Goal: Transaction & Acquisition: Purchase product/service

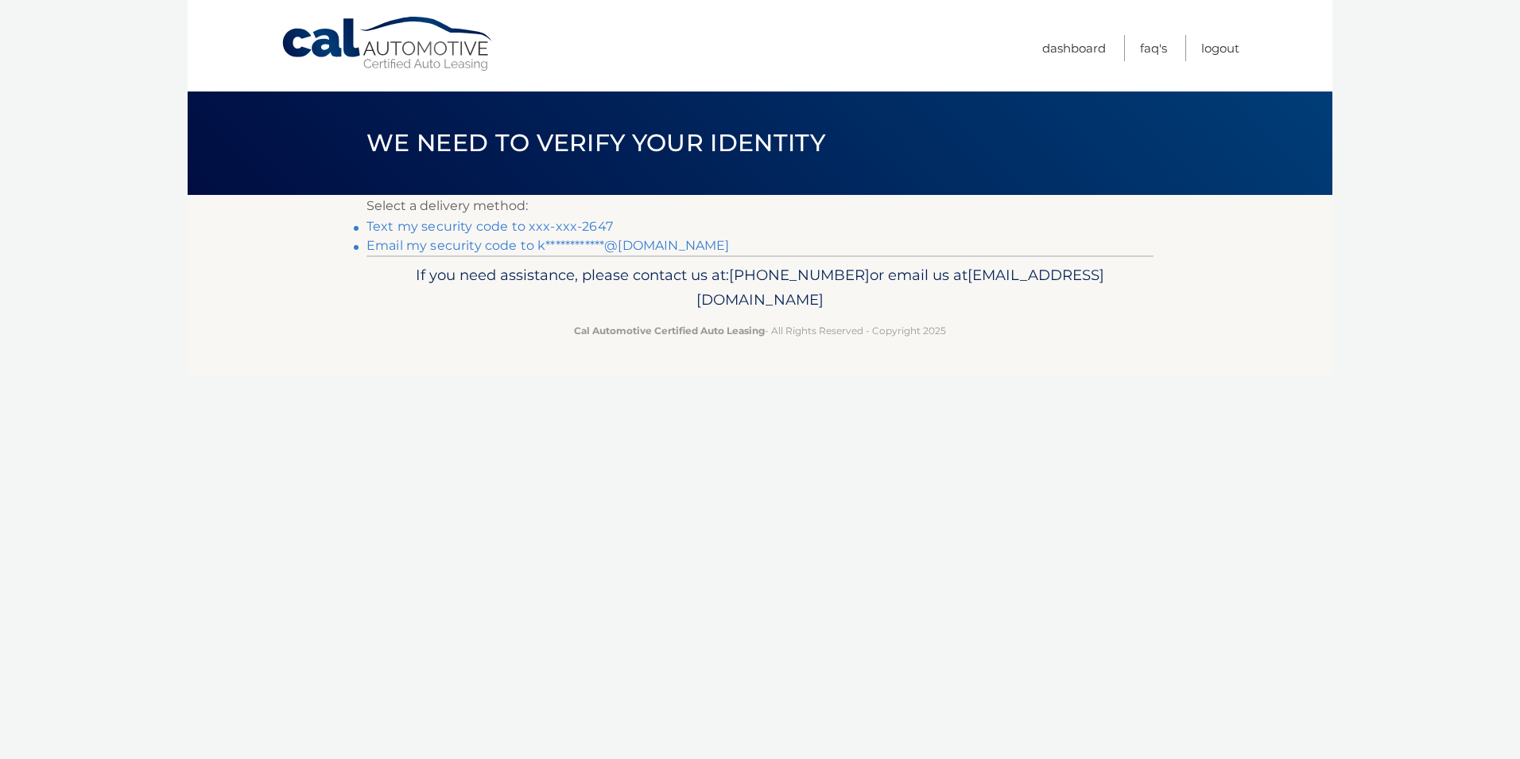
click at [569, 222] on link "Text my security code to xxx-xxx-2647" at bounding box center [490, 226] width 247 height 15
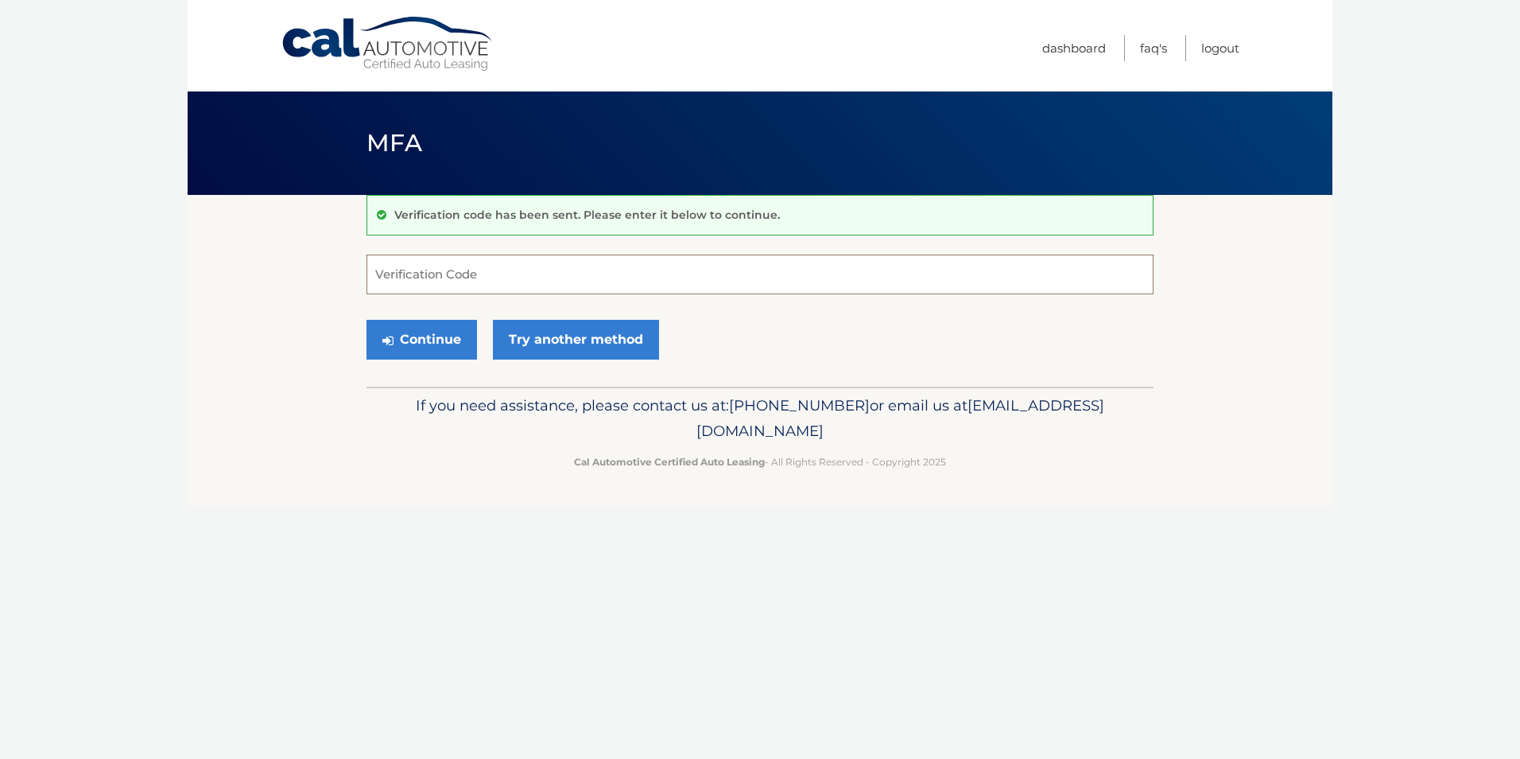
click at [531, 263] on input "Verification Code" at bounding box center [760, 274] width 787 height 40
type input "386548"
click at [438, 334] on button "Continue" at bounding box center [422, 340] width 111 height 40
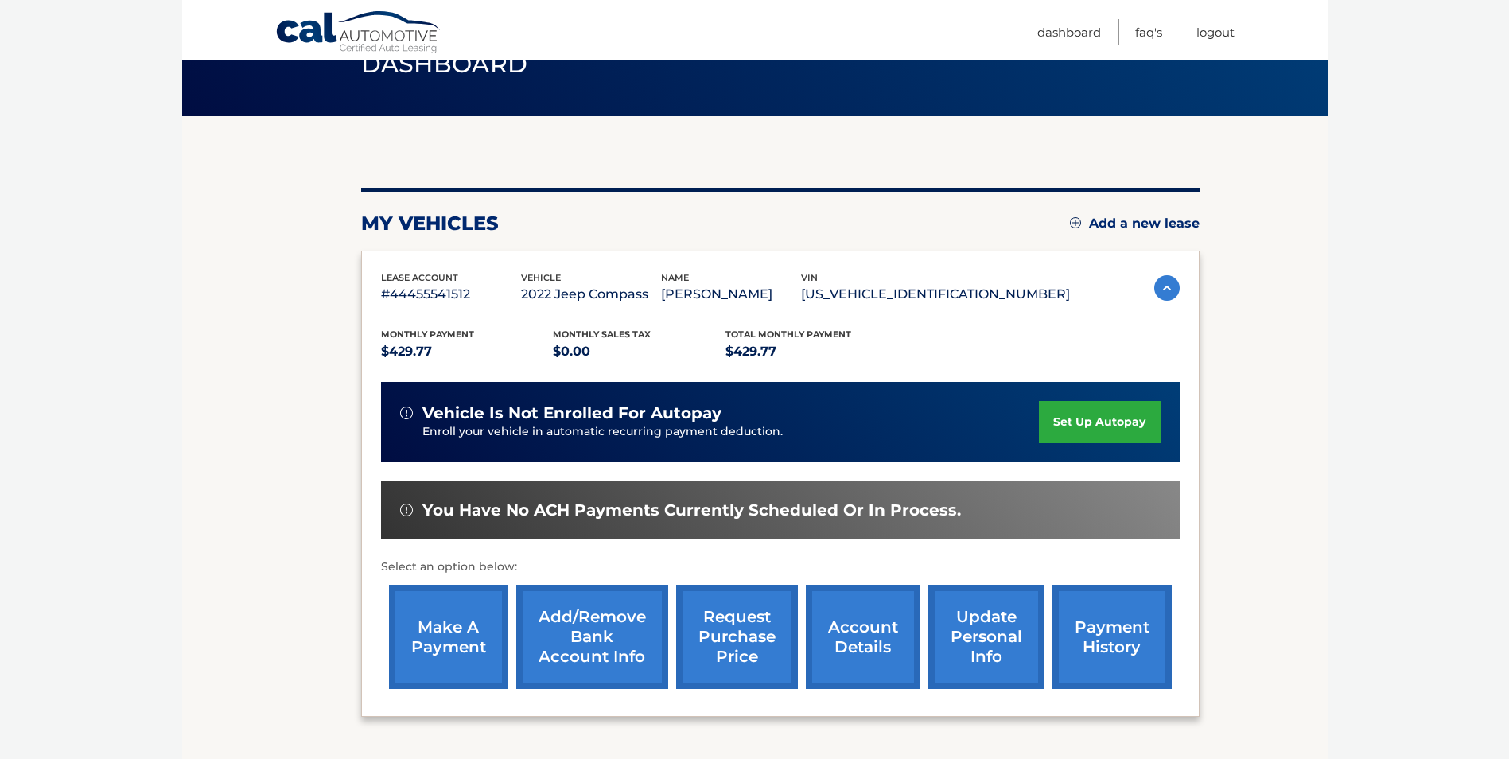
scroll to position [80, 0]
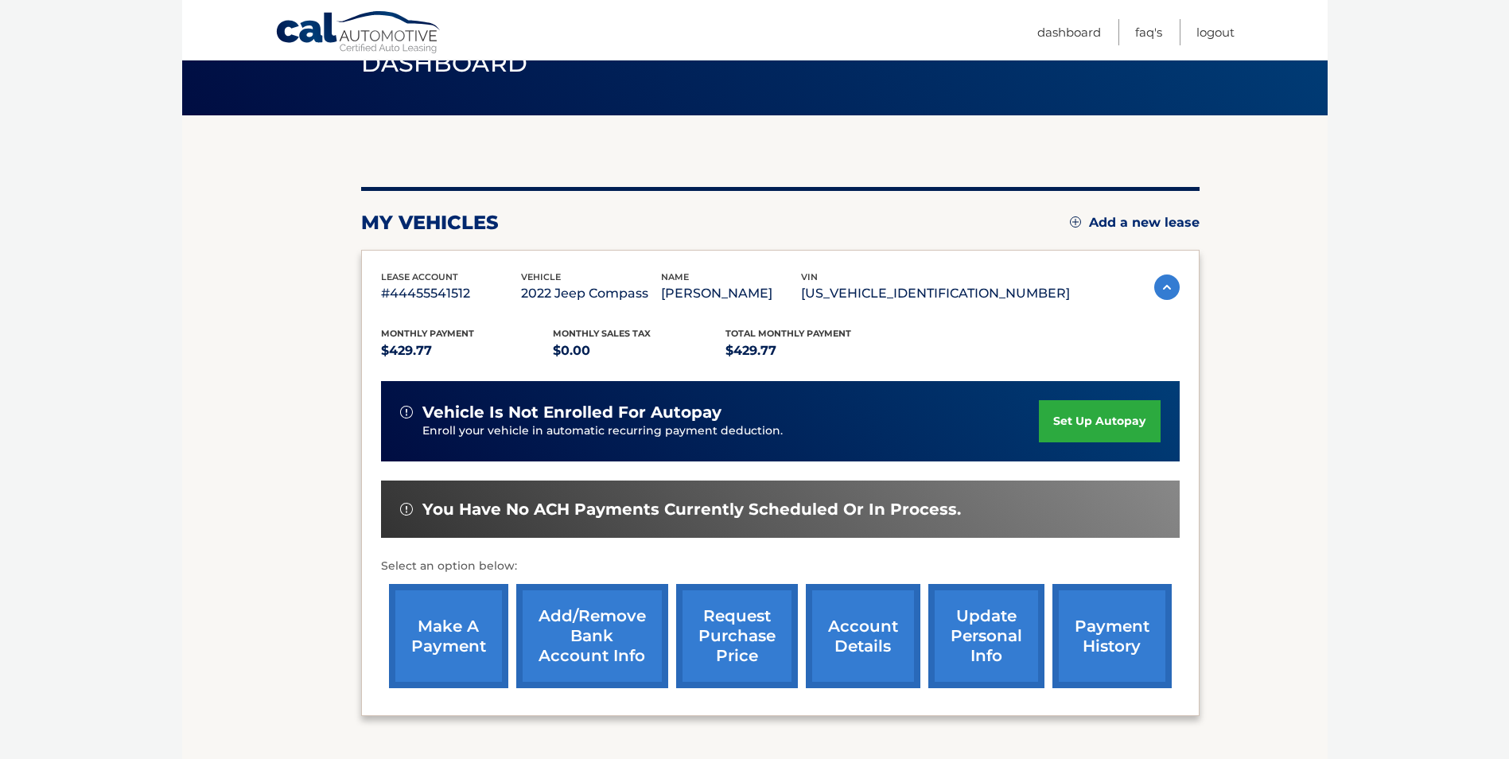
click at [448, 617] on link "make a payment" at bounding box center [448, 636] width 119 height 104
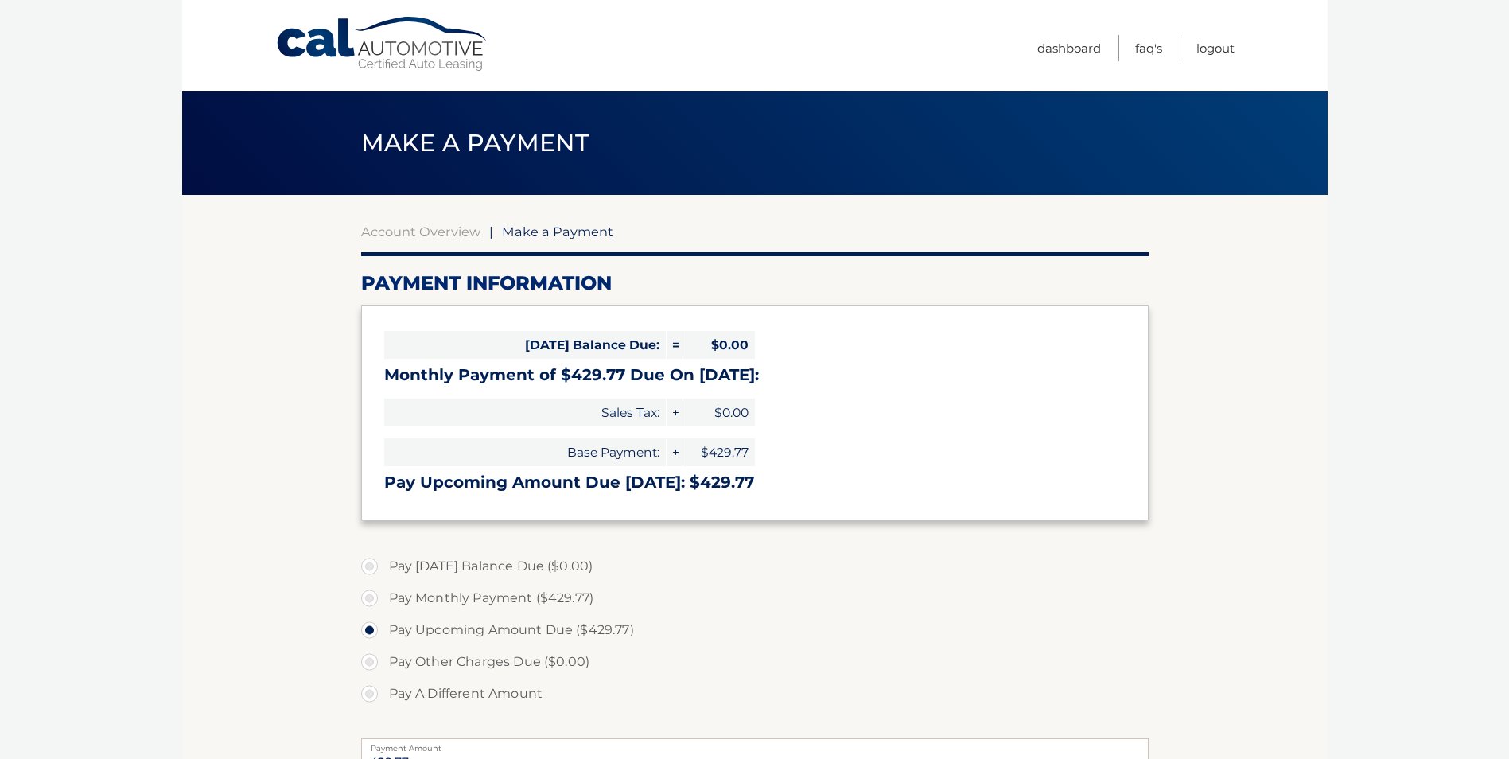
select select "OWZmZWQ0NDUtZTY2OS00MmI1LTg2OGItYTkzZjdhNjAwNDg0"
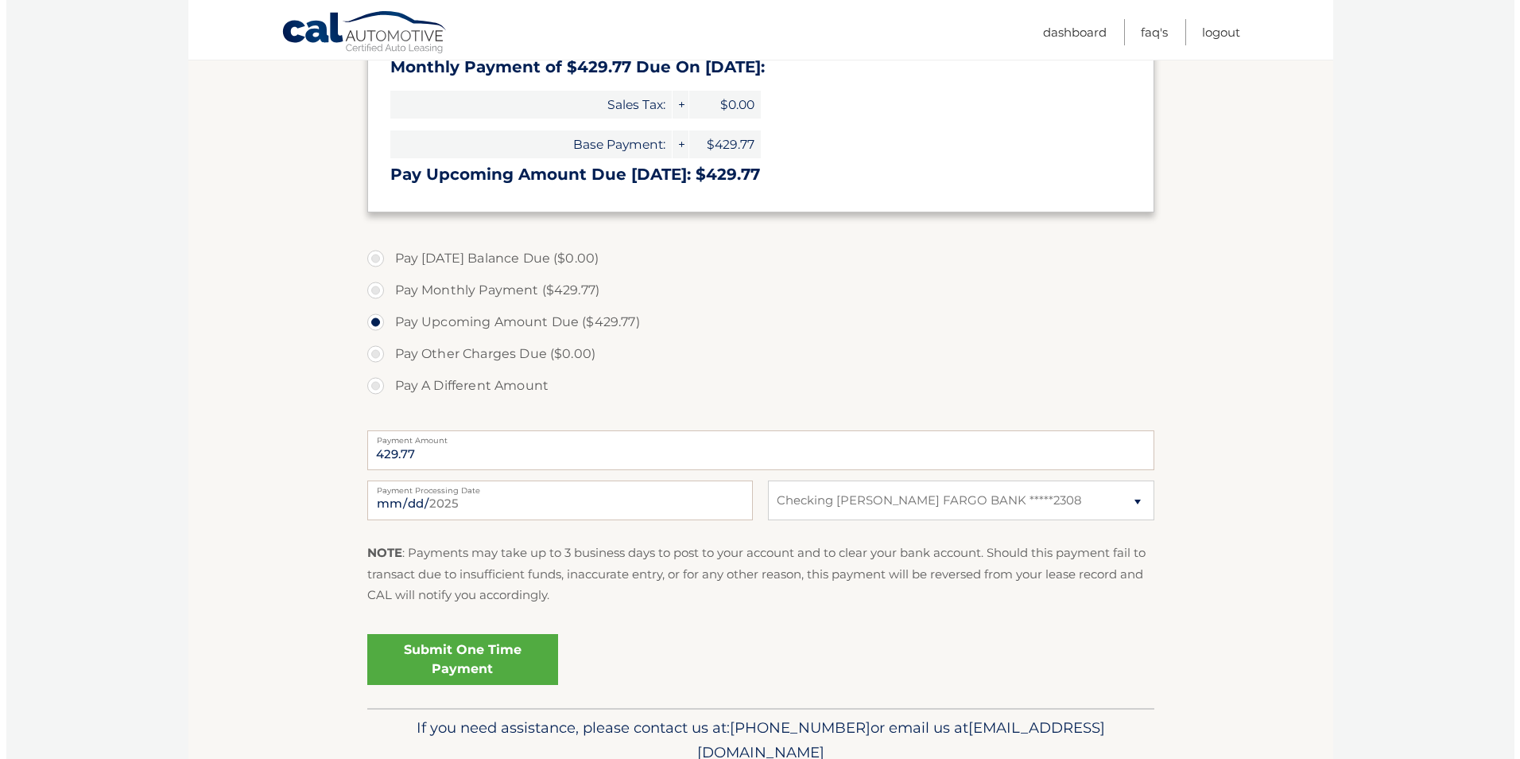
scroll to position [318, 0]
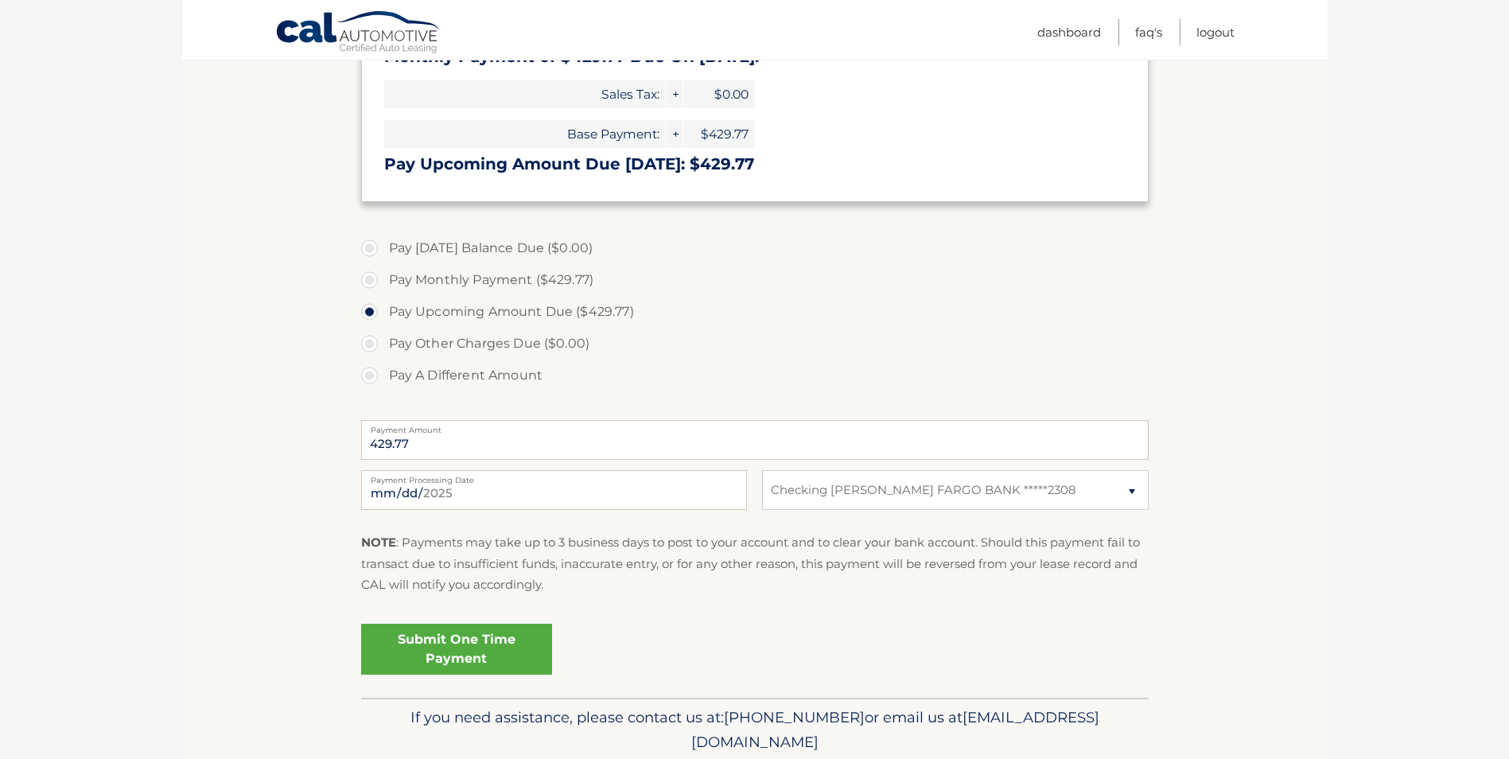
click at [422, 647] on link "Submit One Time Payment" at bounding box center [456, 648] width 191 height 51
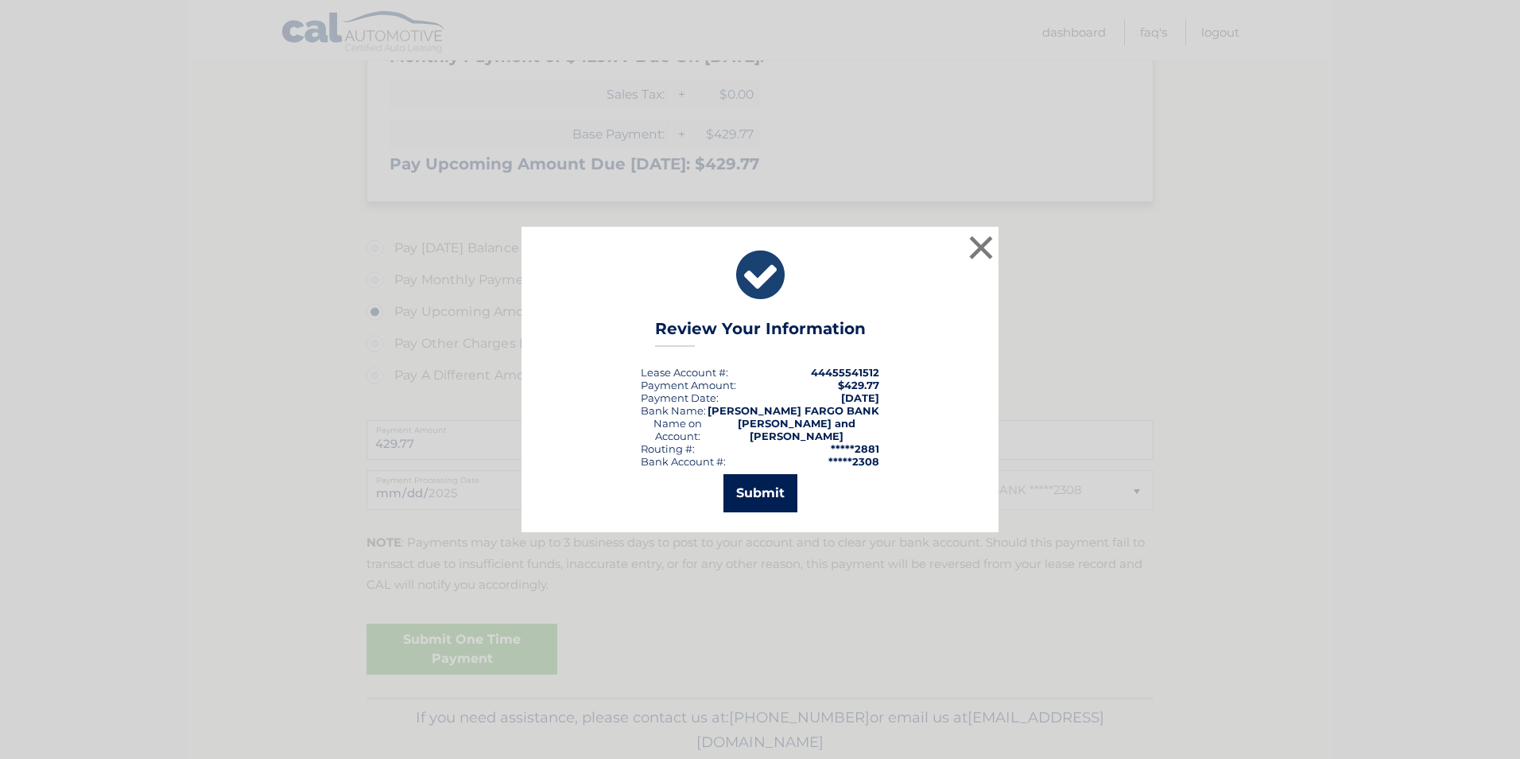
click at [755, 489] on button "Submit" at bounding box center [761, 493] width 74 height 38
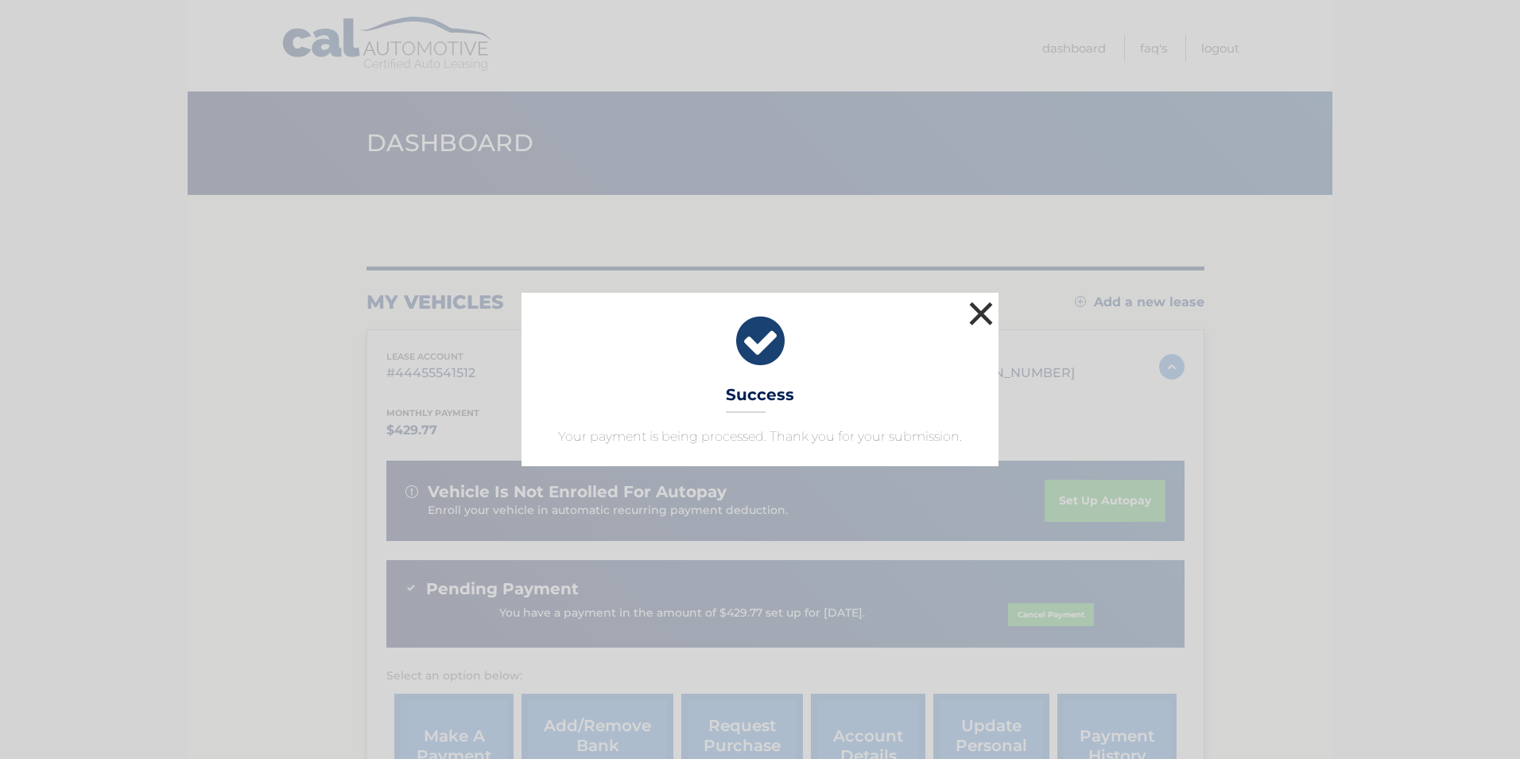
click at [973, 318] on button "×" at bounding box center [981, 313] width 32 height 32
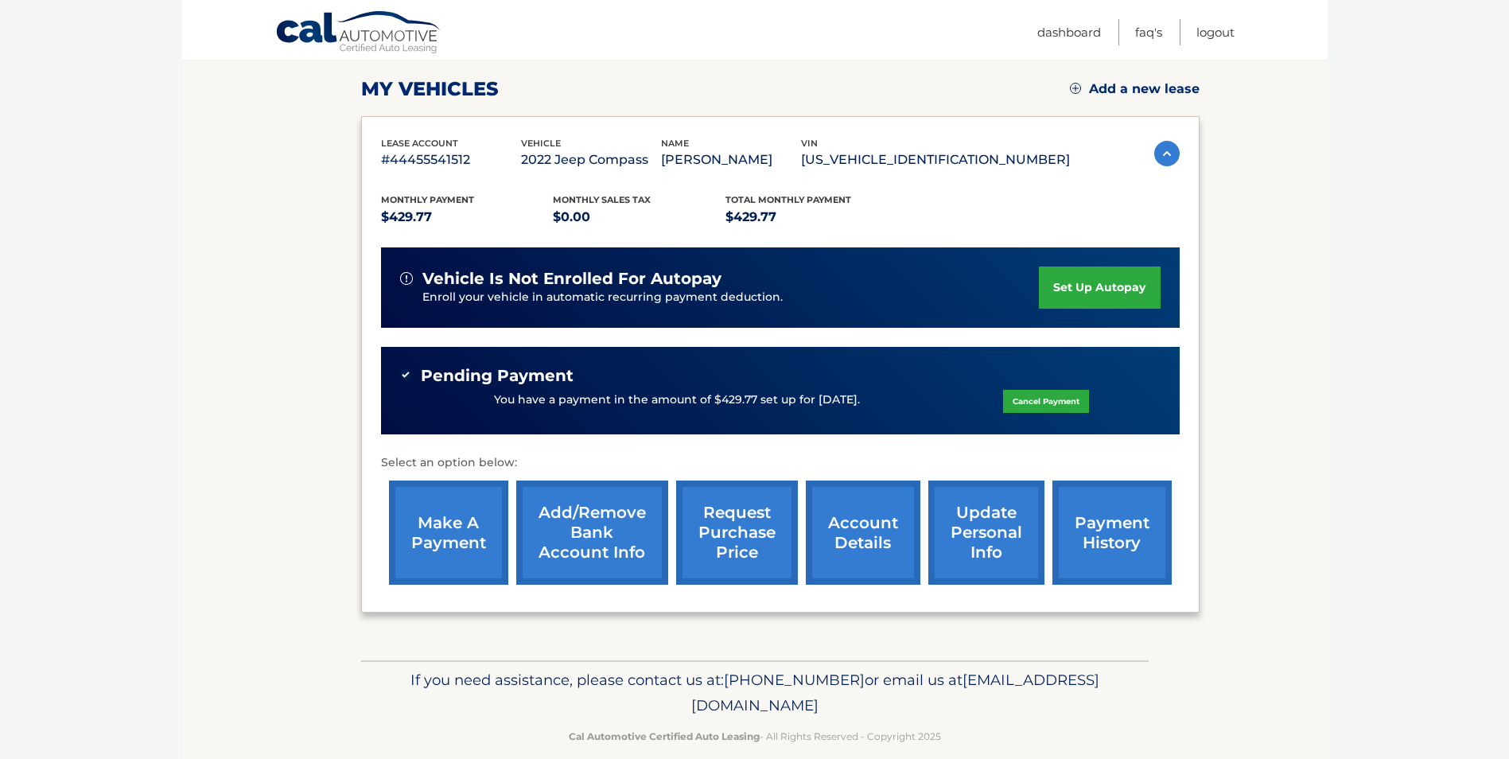
scroll to position [235, 0]
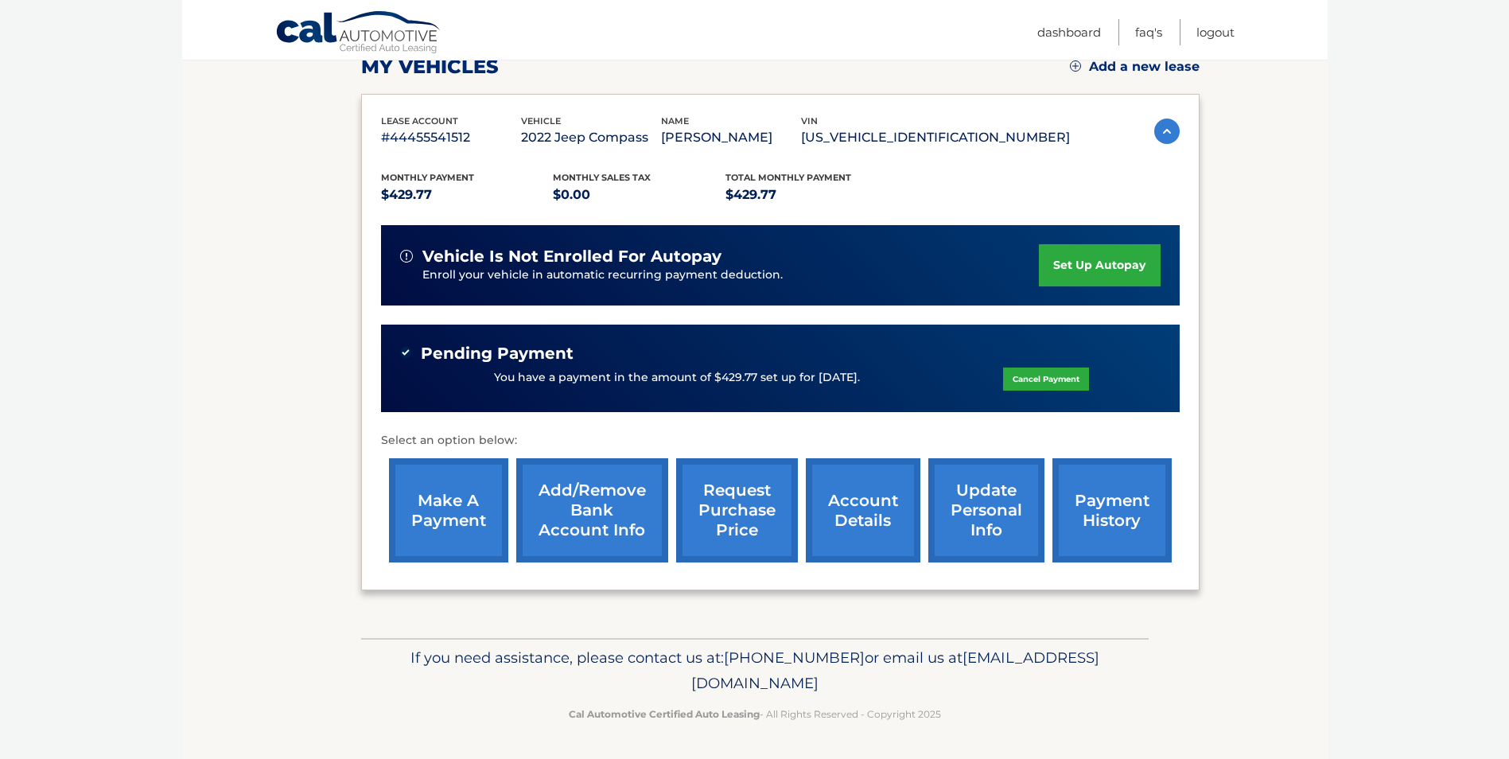
click at [872, 497] on link "account details" at bounding box center [863, 510] width 115 height 104
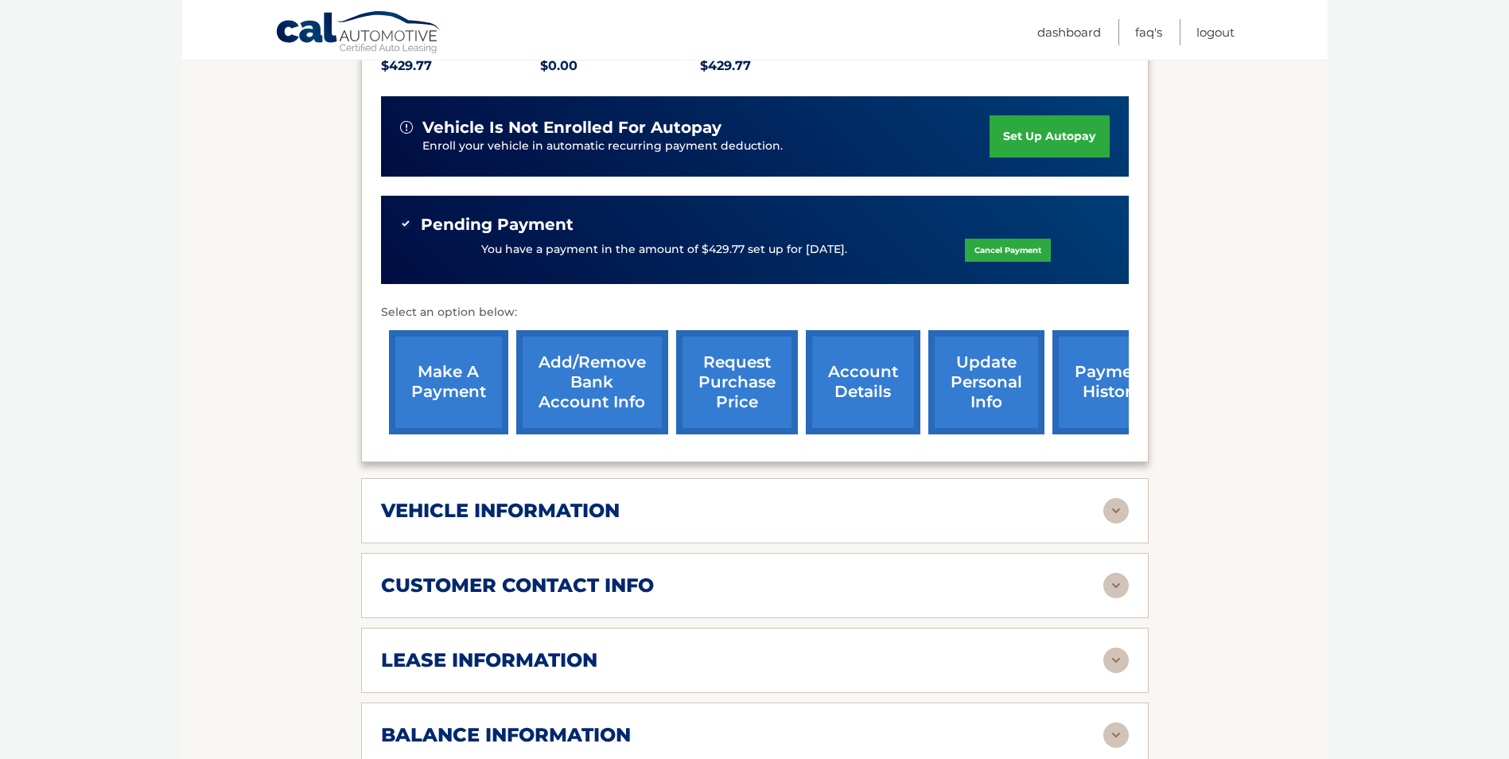
scroll to position [557, 0]
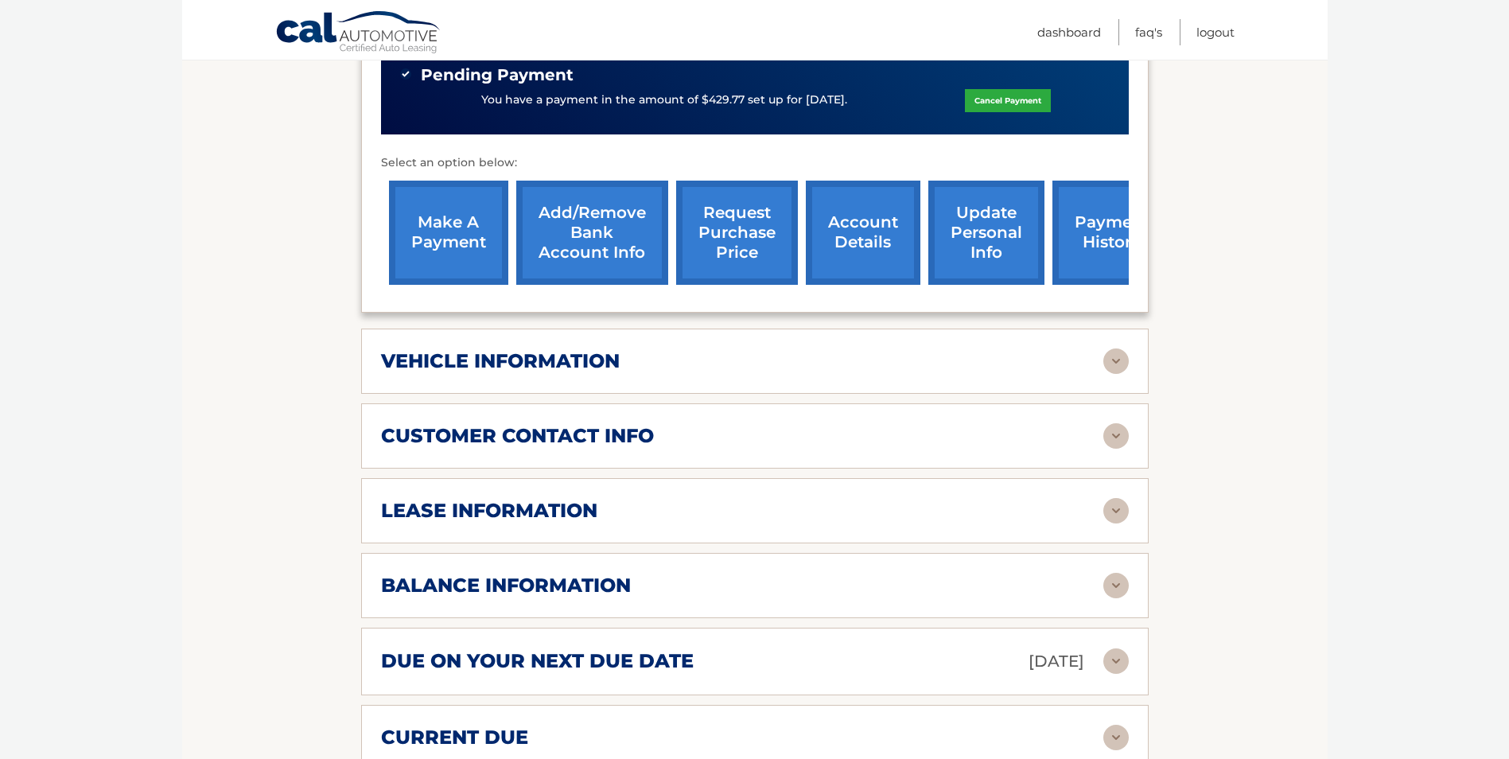
click at [1105, 573] on img at bounding box center [1115, 585] width 25 height 25
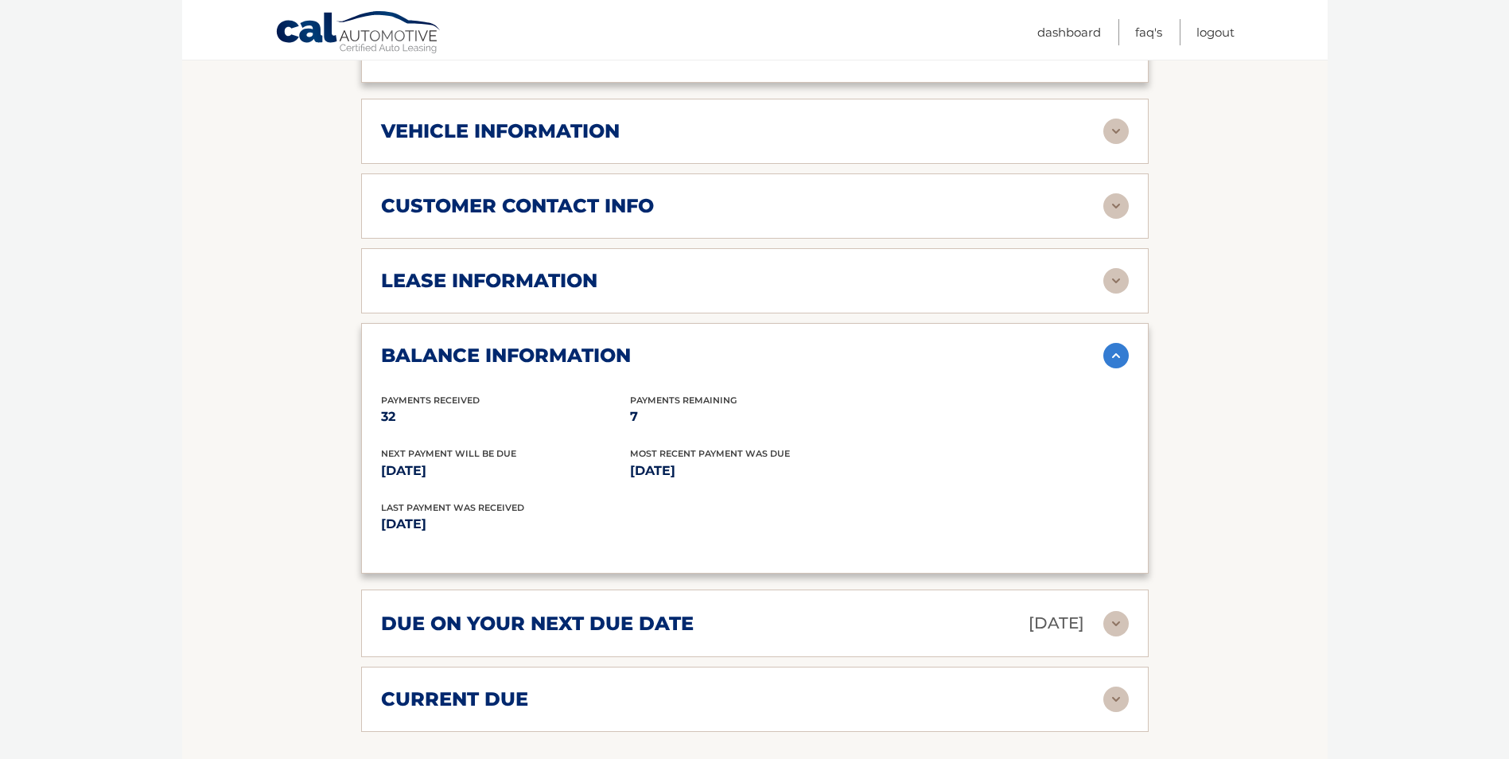
scroll to position [795, 0]
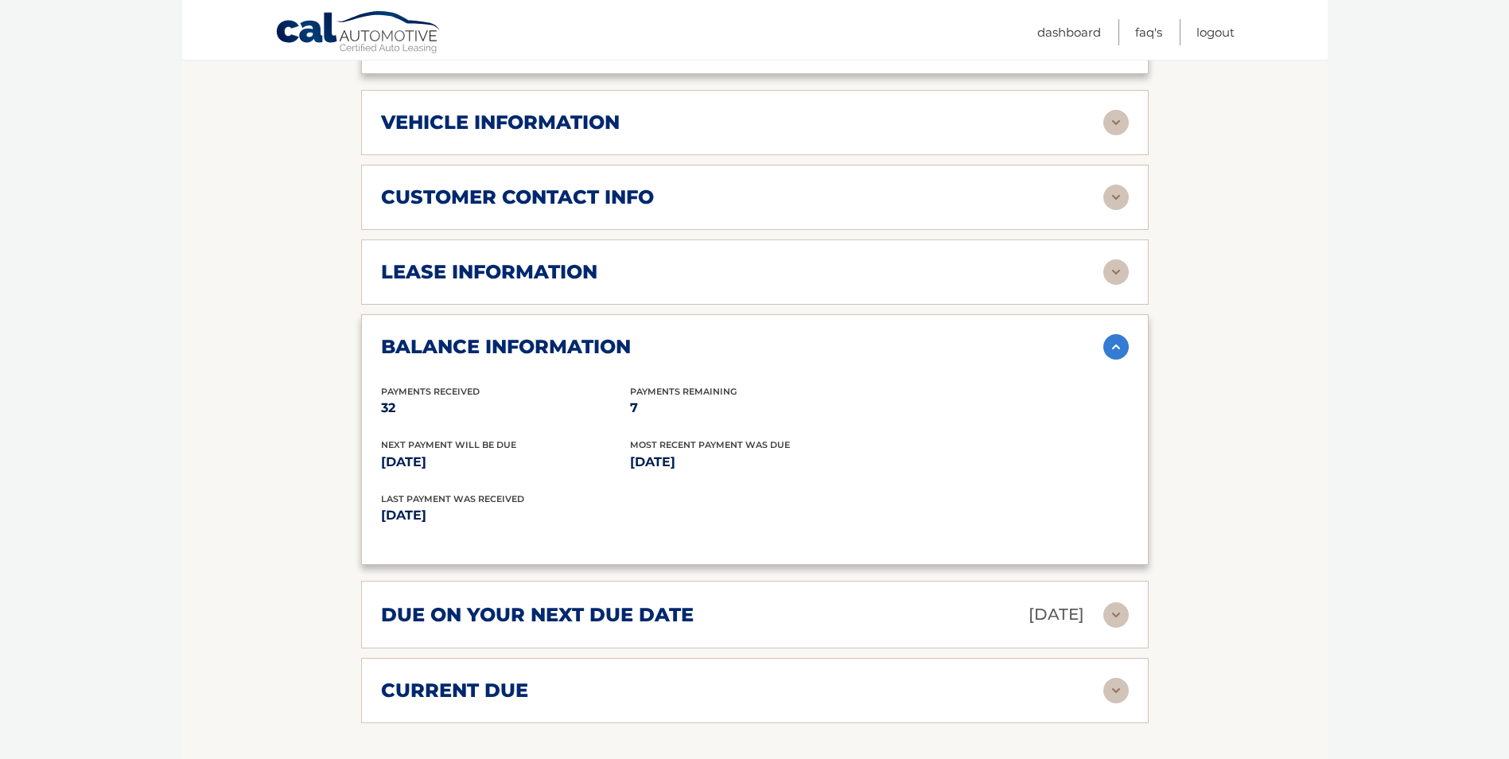
click at [1110, 334] on img at bounding box center [1115, 346] width 25 height 25
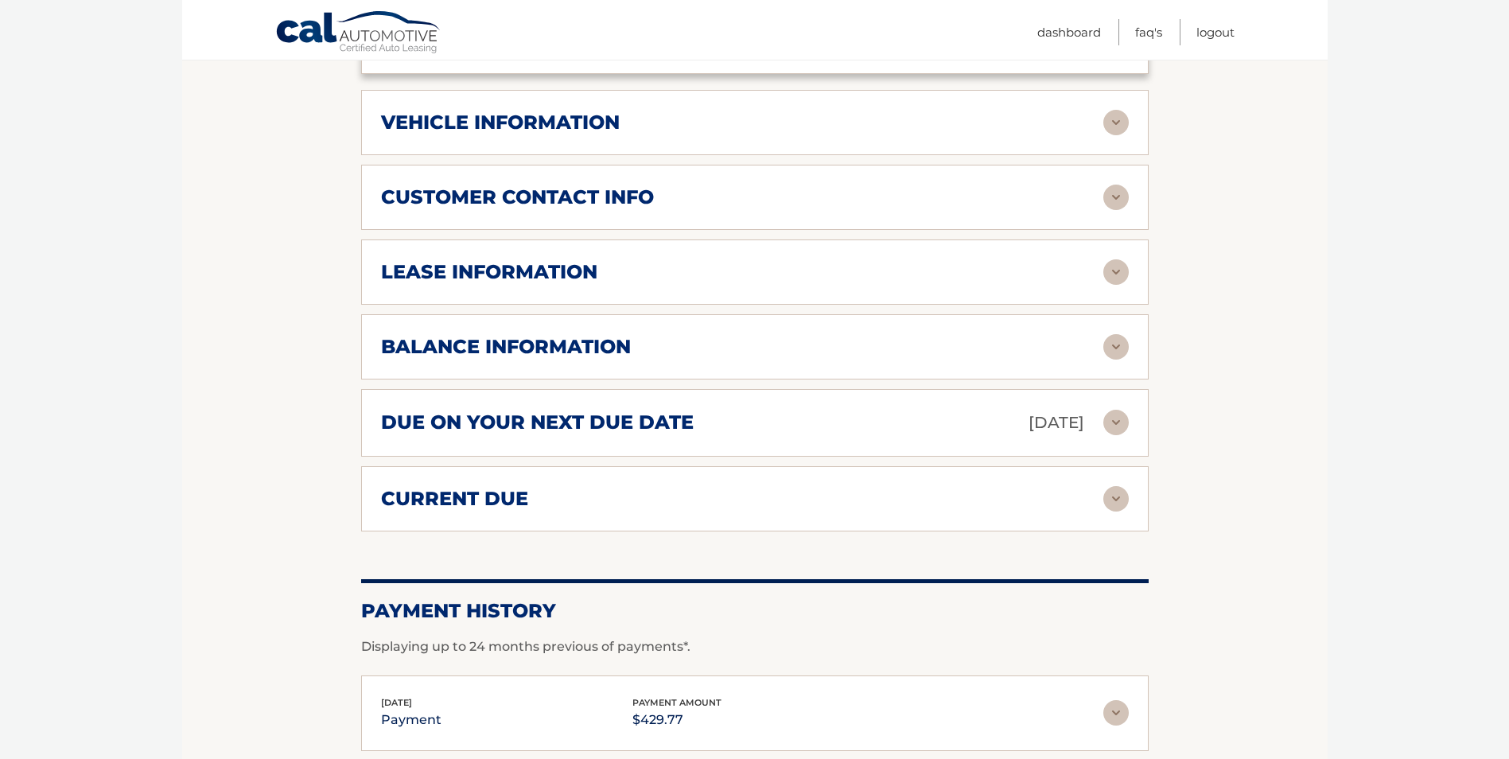
click at [1113, 259] on img at bounding box center [1115, 271] width 25 height 25
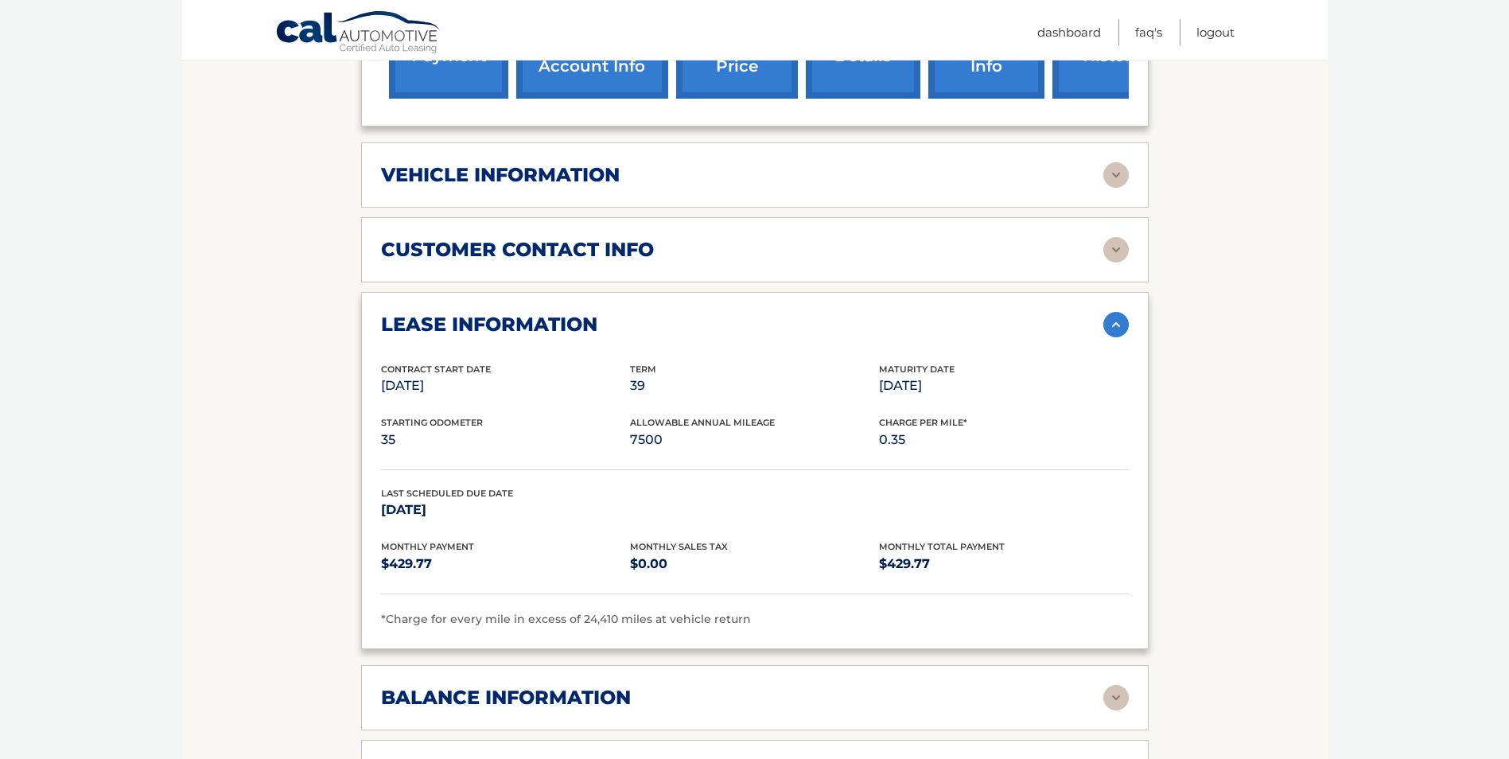
scroll to position [557, 0]
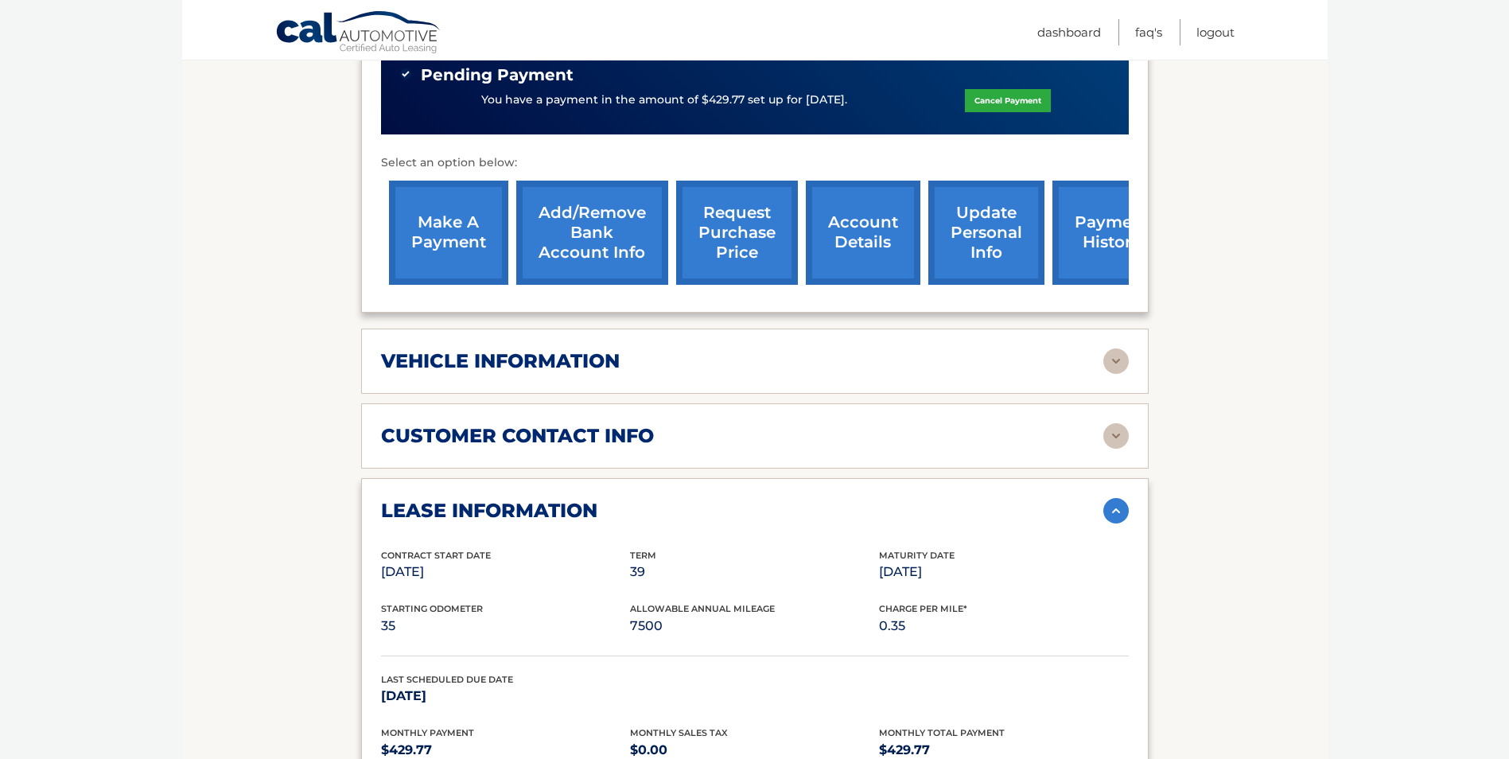
click at [1116, 423] on img at bounding box center [1115, 435] width 25 height 25
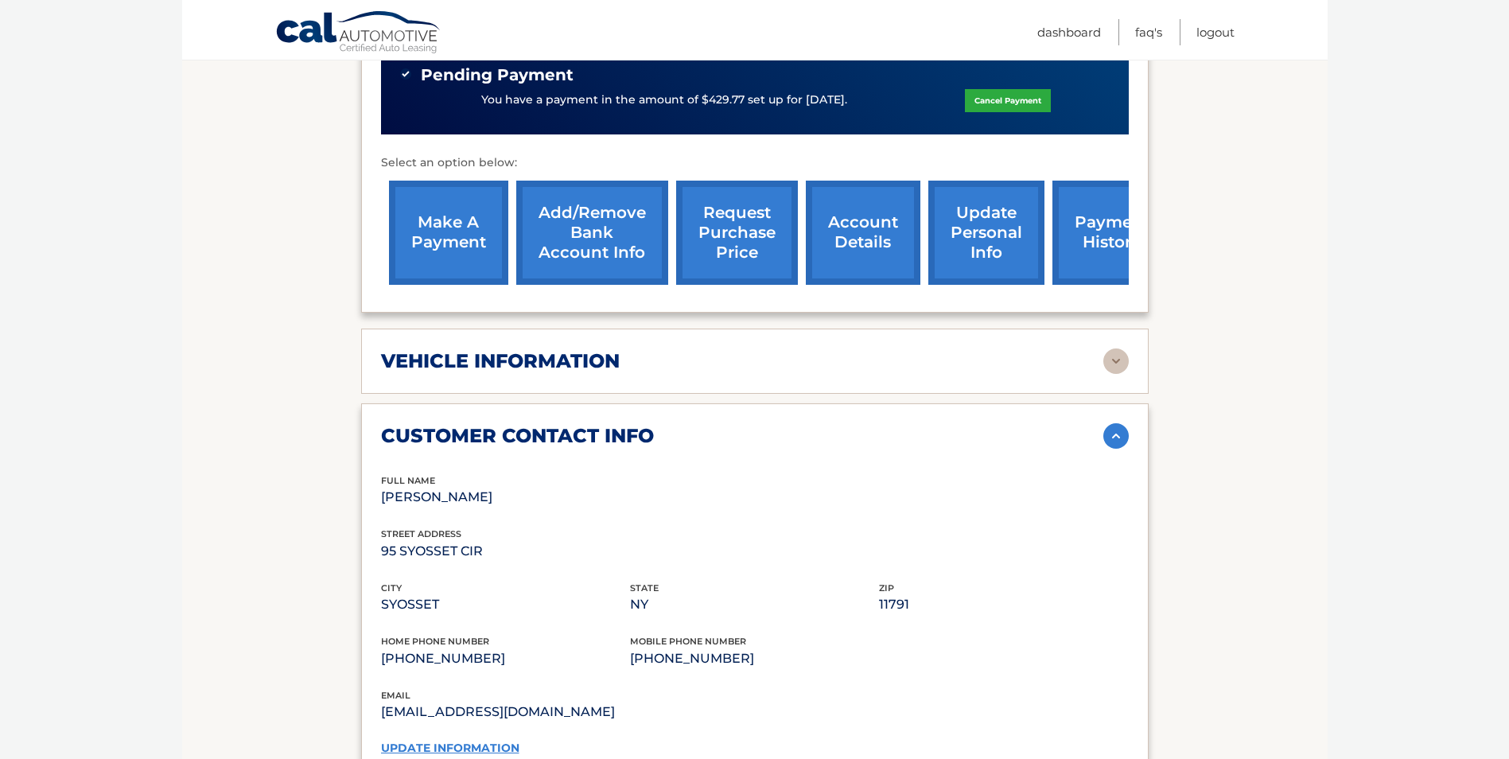
click at [1113, 348] on img at bounding box center [1115, 360] width 25 height 25
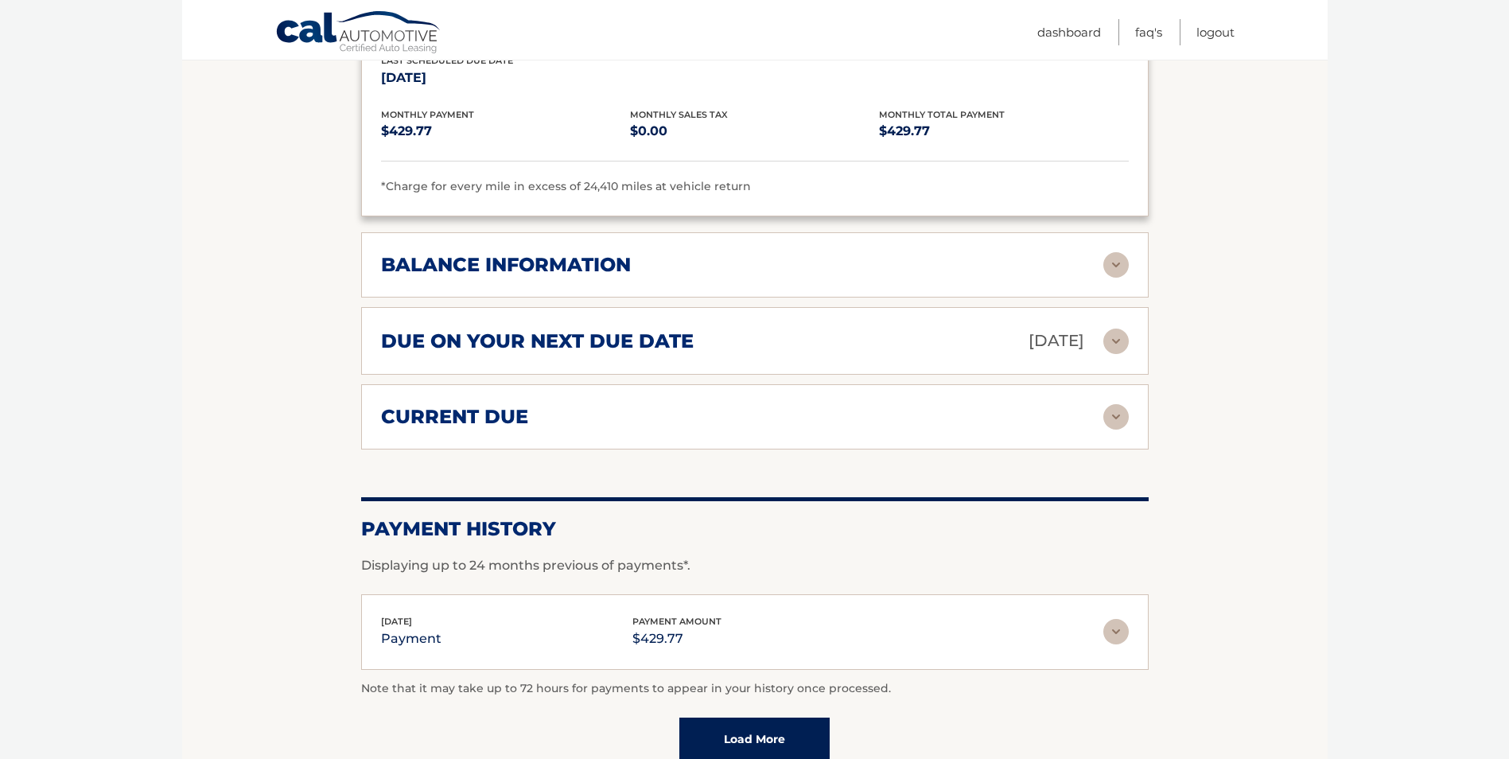
scroll to position [2002, 0]
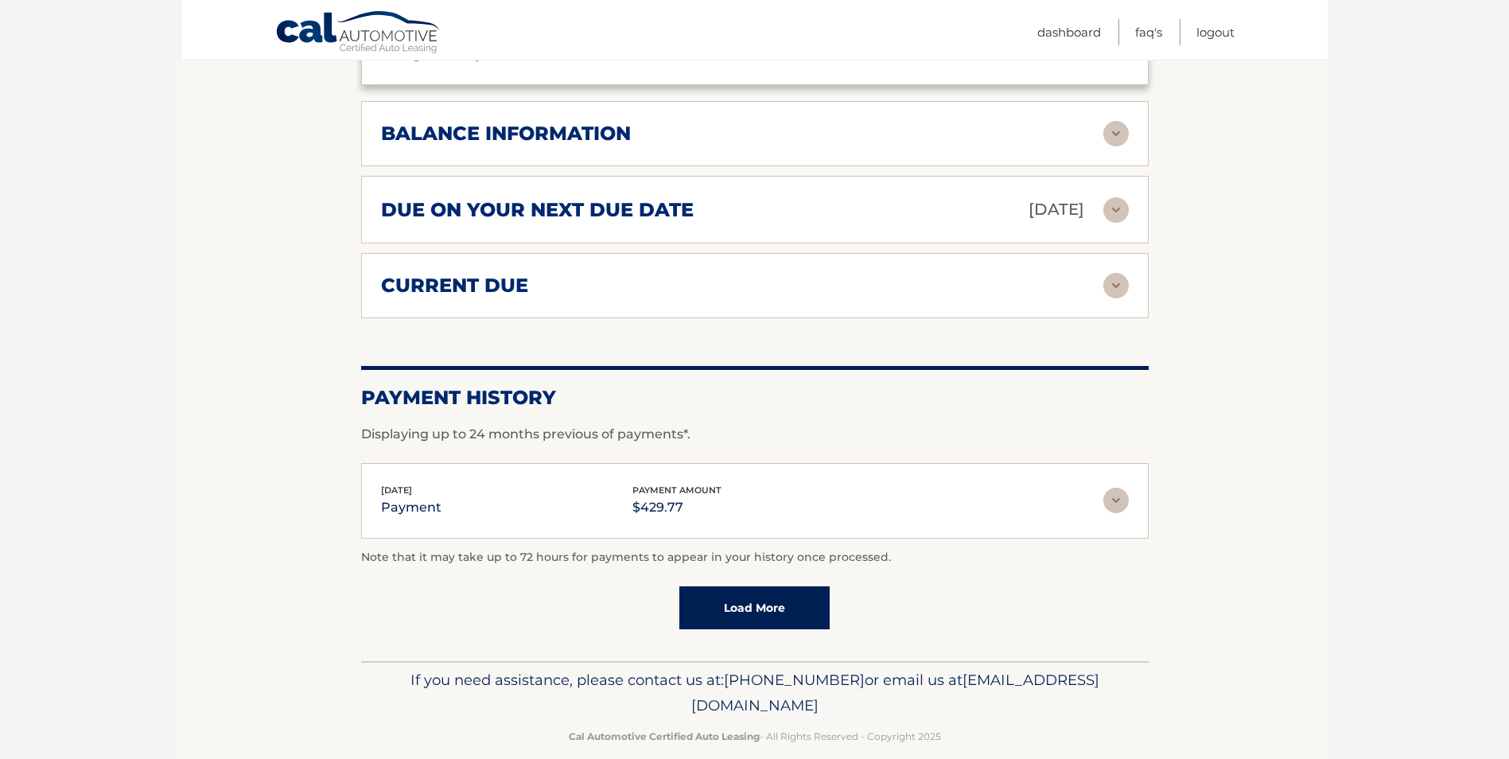
click at [779, 586] on link "Load More" at bounding box center [754, 607] width 150 height 43
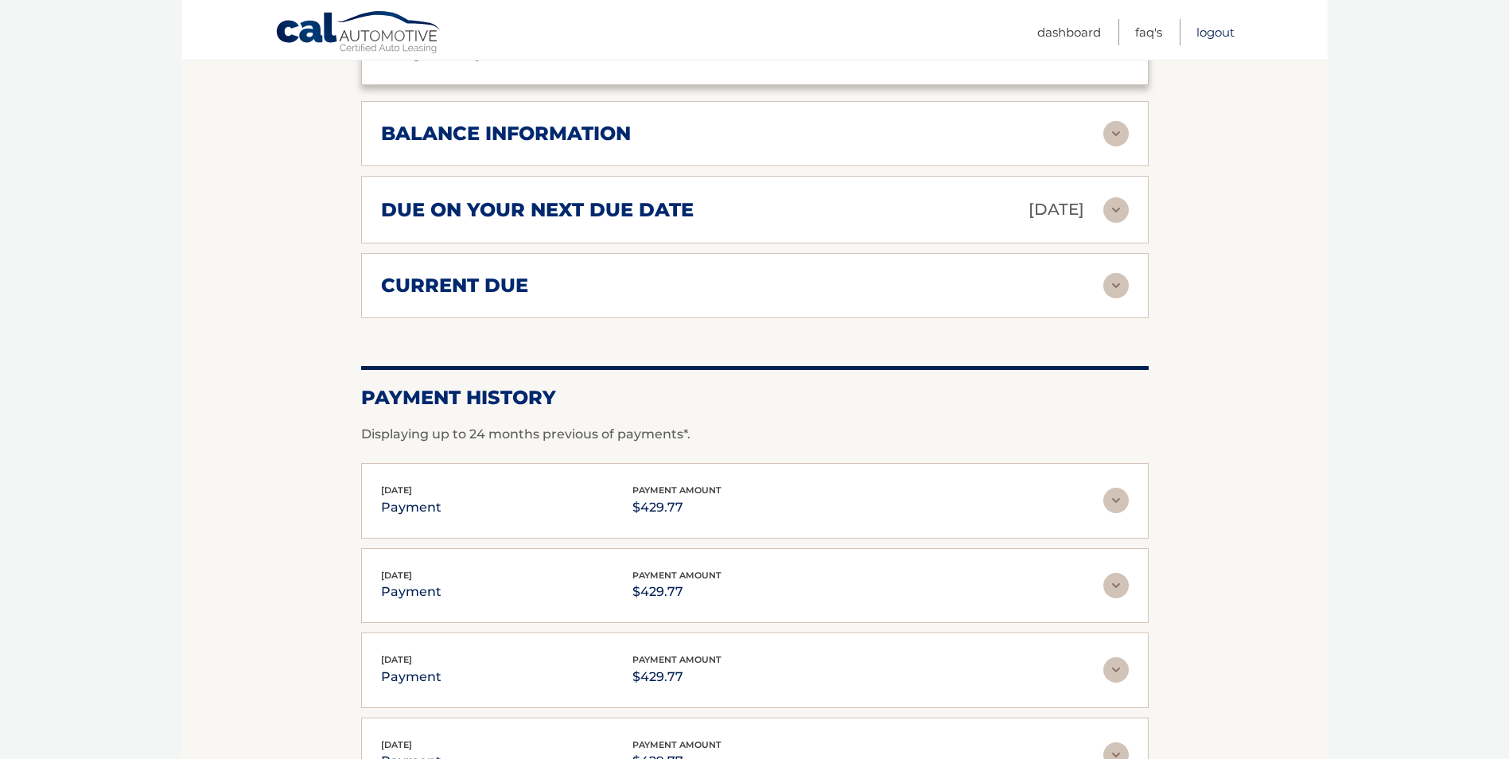
click at [1218, 27] on link "Logout" at bounding box center [1215, 32] width 38 height 26
